Goal: Task Accomplishment & Management: Manage account settings

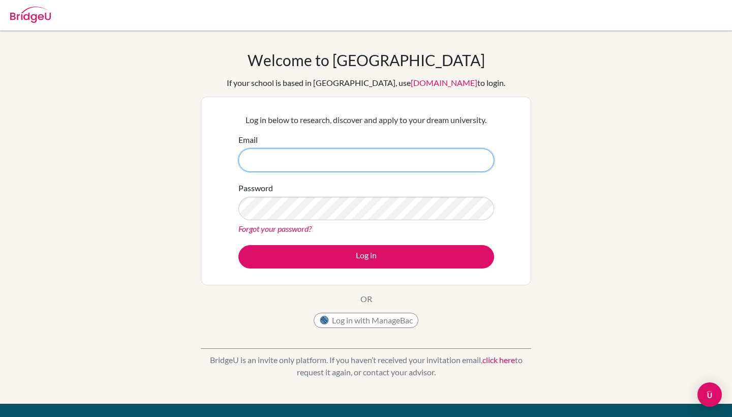
click at [410, 167] on input "Email" at bounding box center [366, 159] width 256 height 23
click at [404, 163] on input "[EMAIL_ADDRESS][PERSON_NAME][DOMAIN_NAME]" at bounding box center [366, 159] width 256 height 23
type input "[EMAIL_ADDRESS][PERSON_NAME][DOMAIN_NAME]"
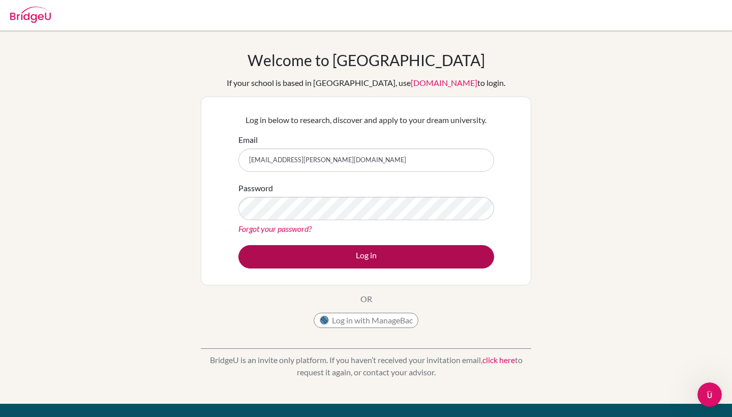
click at [393, 260] on button "Log in" at bounding box center [366, 256] width 256 height 23
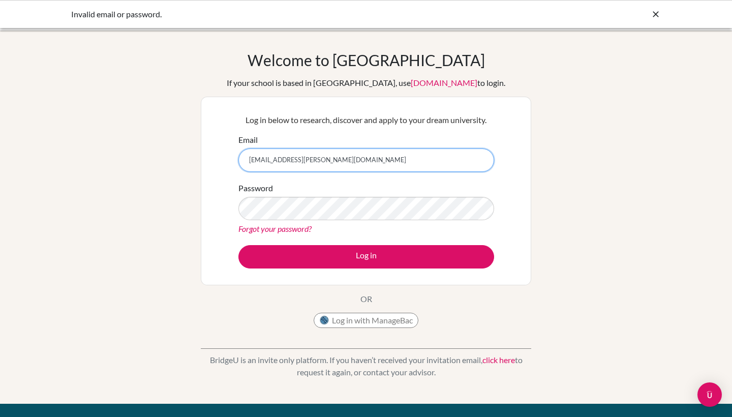
click at [389, 164] on input "[EMAIL_ADDRESS][PERSON_NAME][DOMAIN_NAME]" at bounding box center [366, 159] width 256 height 23
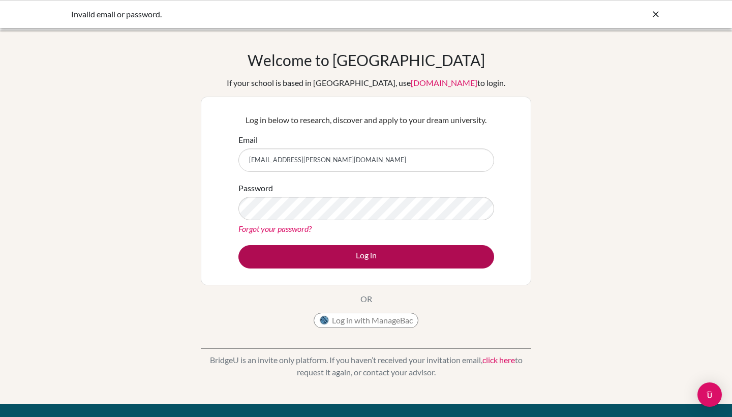
click at [268, 256] on button "Log in" at bounding box center [366, 256] width 256 height 23
